Goal: Information Seeking & Learning: Learn about a topic

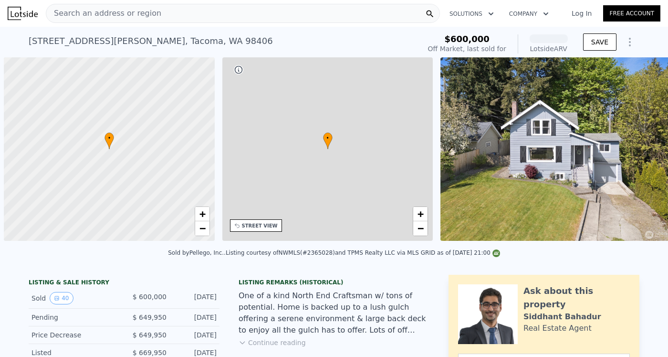
scroll to position [0, 4]
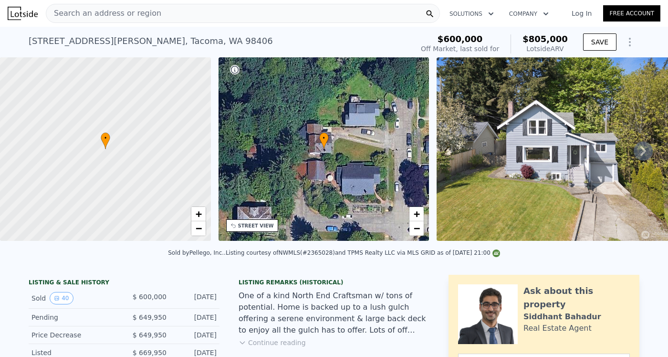
click at [139, 9] on span "Search an address or region" at bounding box center [103, 13] width 115 height 11
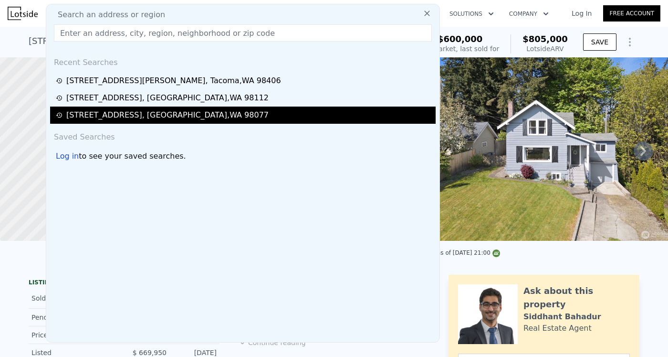
click at [148, 114] on div "[STREET_ADDRESS]" at bounding box center [167, 114] width 202 height 11
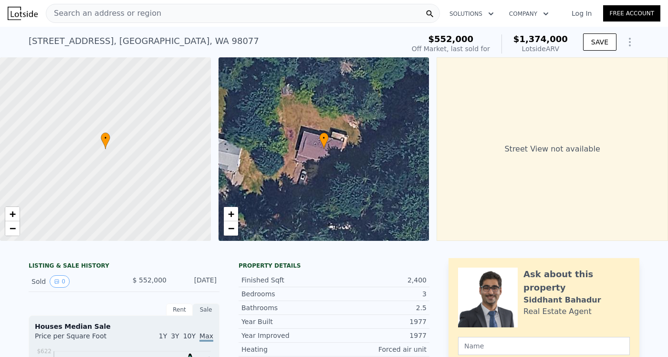
click at [119, 12] on span "Search an address or region" at bounding box center [103, 13] width 115 height 11
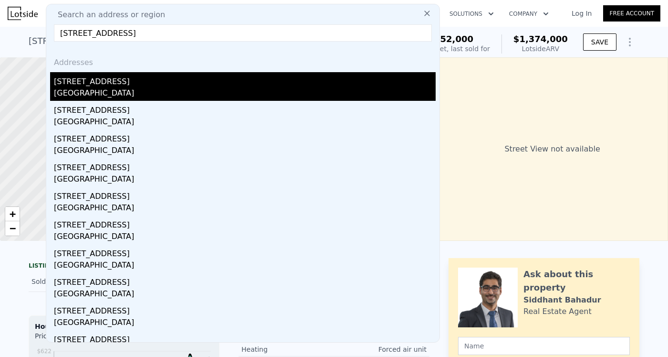
type input "[STREET_ADDRESS]"
click at [109, 88] on div "[GEOGRAPHIC_DATA]" at bounding box center [245, 93] width 382 height 13
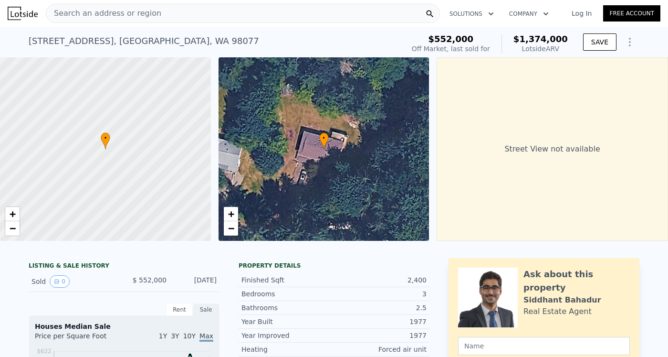
type input "6"
type input "3.75"
type input "2260"
type input "3740"
type input "3201"
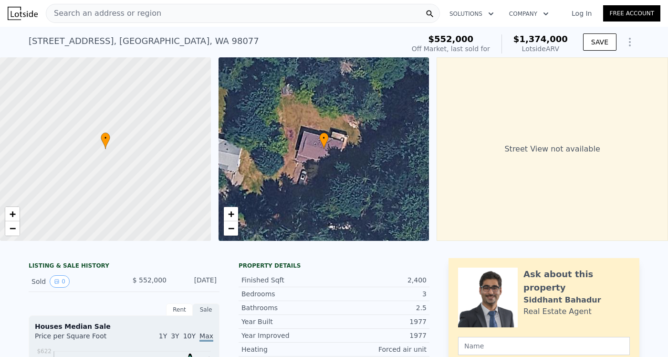
type input "5300"
type input "$ 1,328,000"
type input "8"
type input "$ 331,488"
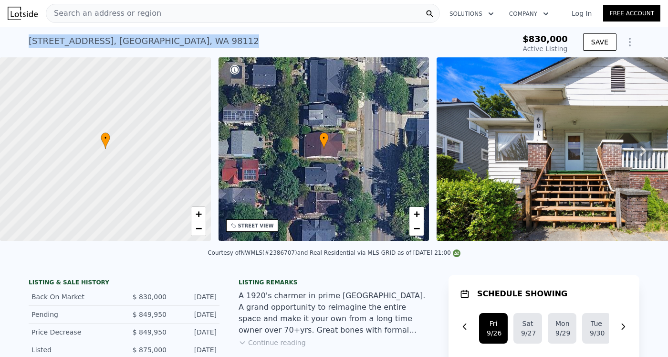
drag, startPoint x: 160, startPoint y: 39, endPoint x: 27, endPoint y: 50, distance: 133.7
click at [29, 50] on div "[STREET_ADDRESS] Active at $830k" at bounding box center [254, 44] width 451 height 27
copy div "[STREET_ADDRESS]"
